Goal: Task Accomplishment & Management: Manage account settings

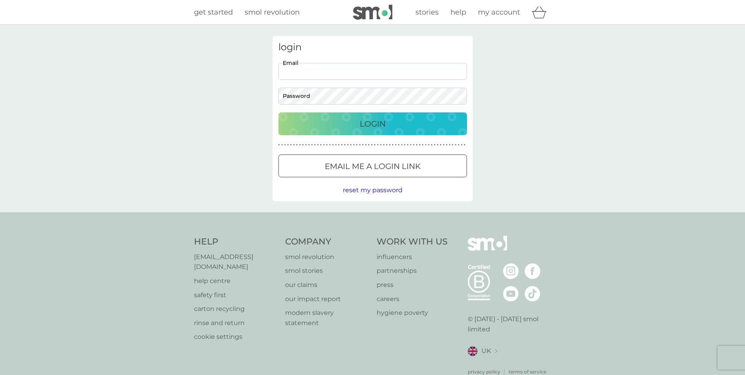
click at [331, 71] on input "Email" at bounding box center [372, 71] width 189 height 17
type input "csparsons55@icloud.com"
click at [366, 122] on p "Login" at bounding box center [373, 123] width 26 height 13
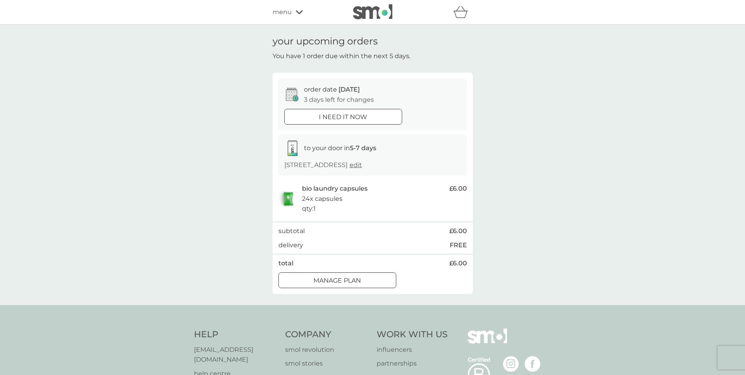
click at [336, 278] on div at bounding box center [337, 279] width 7 height 7
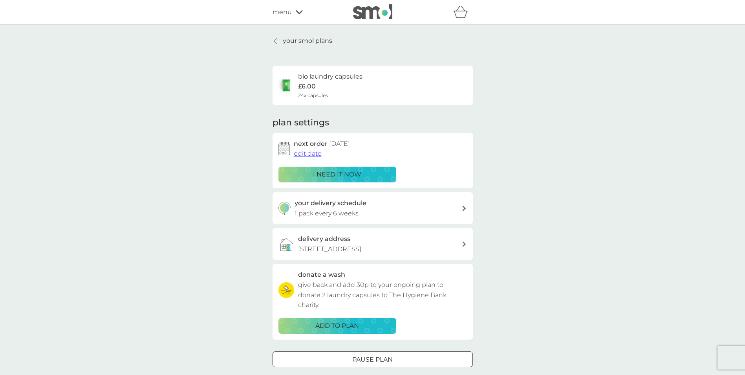
click at [464, 208] on icon at bounding box center [464, 207] width 4 height 5
select select "42"
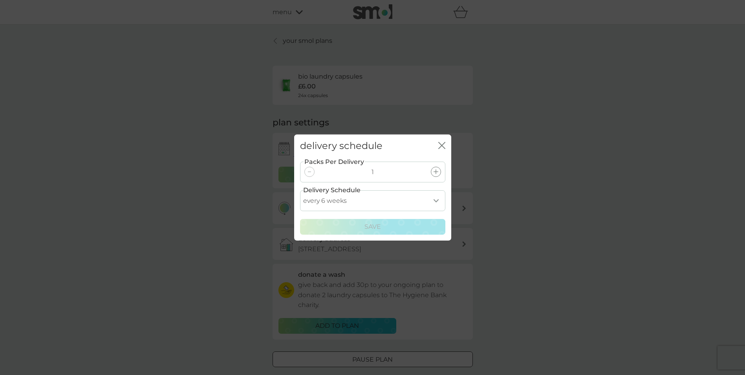
click at [440, 144] on icon "close" at bounding box center [440, 145] width 3 height 6
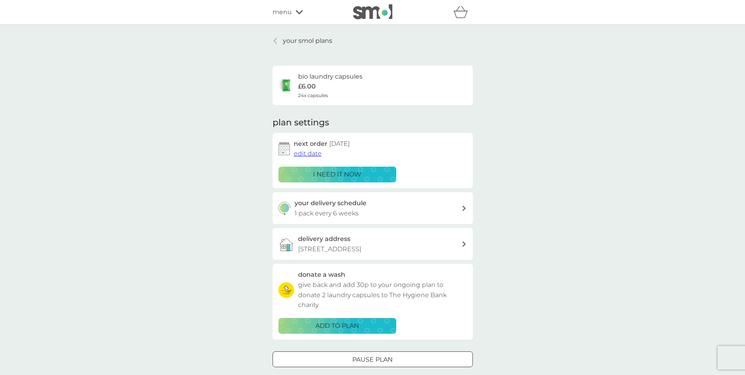
click at [305, 153] on span "edit date" at bounding box center [308, 153] width 28 height 7
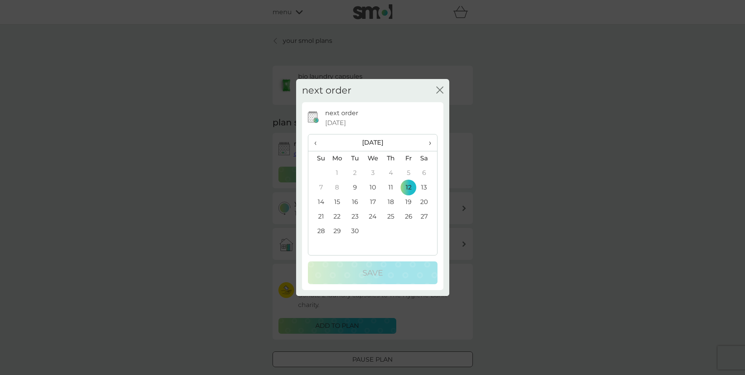
click at [432, 143] on th "›" at bounding box center [427, 142] width 20 height 17
click at [408, 202] on td "14" at bounding box center [409, 202] width 18 height 15
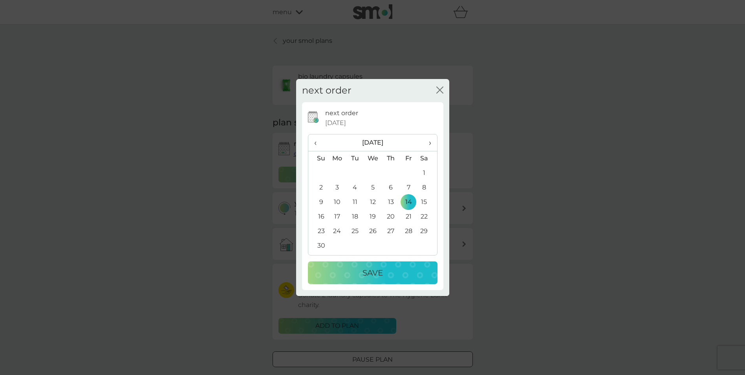
click at [365, 273] on p "Save" at bounding box center [372, 272] width 20 height 13
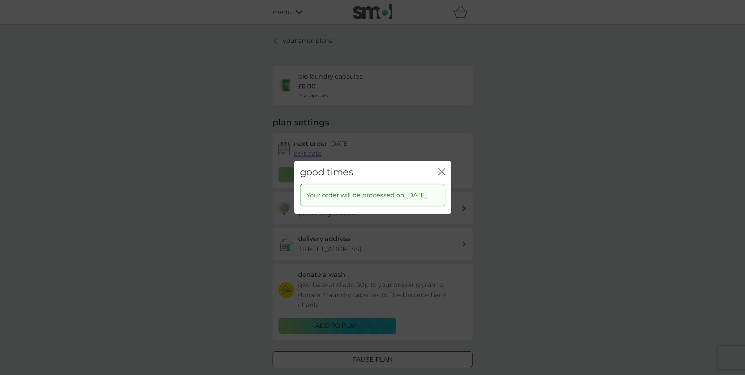
click at [439, 168] on icon "close" at bounding box center [441, 171] width 7 height 7
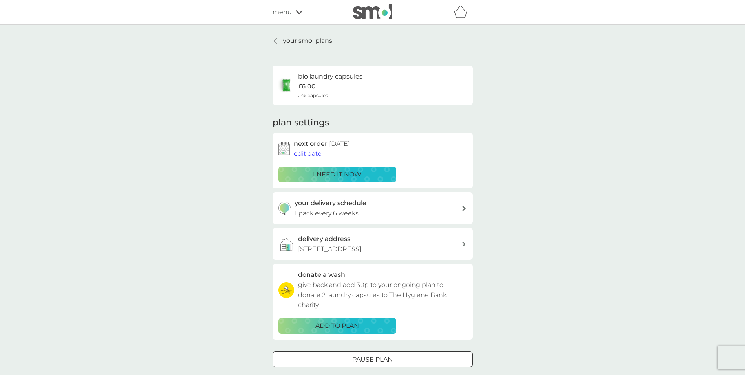
click at [320, 40] on p "your smol plans" at bounding box center [307, 41] width 49 height 10
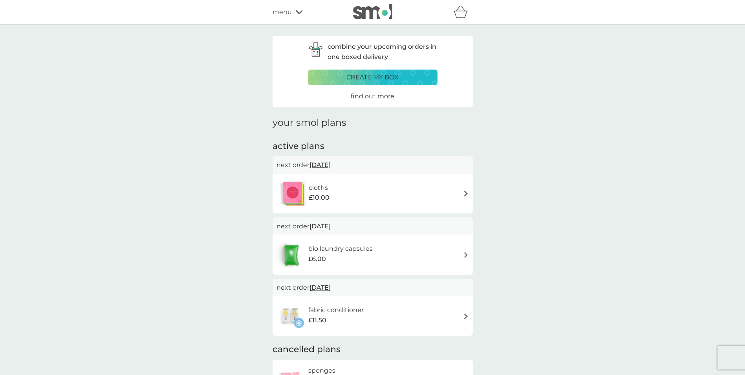
click at [640, 157] on div "combine your upcoming orders in one boxed delivery create my box find out more …" at bounding box center [372, 294] width 745 height 538
click at [282, 9] on span "menu" at bounding box center [282, 12] width 19 height 10
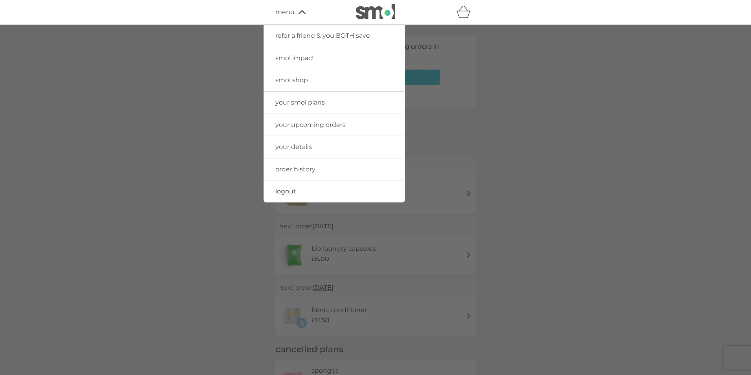
click at [290, 191] on span "logout" at bounding box center [285, 190] width 21 height 7
